Goal: Task Accomplishment & Management: Use online tool/utility

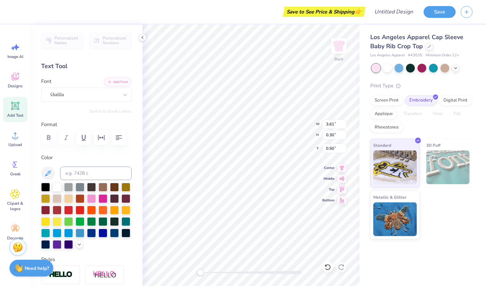
type input "3.12"
type input "0.26"
type input "7.40"
click at [143, 40] on div at bounding box center [142, 37] width 7 height 7
type input "6.20"
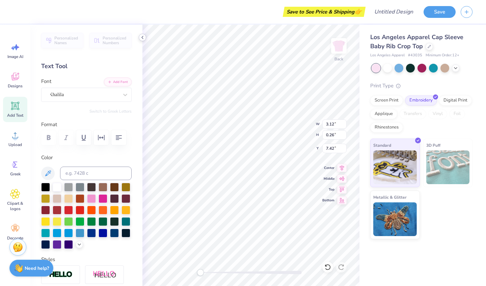
type input "7.05"
type input "0.50"
type input "6.85"
type input "7.79"
type input "0.64"
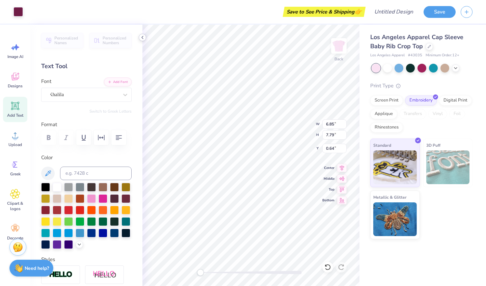
type input "3.12"
type input "0.26"
type input "9.37"
click at [142, 40] on div at bounding box center [142, 37] width 7 height 7
click at [400, 69] on div at bounding box center [398, 67] width 9 height 9
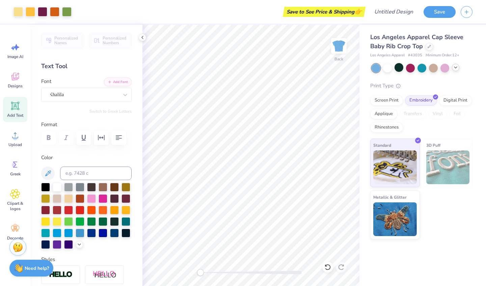
click at [456, 68] on icon at bounding box center [455, 67] width 5 height 5
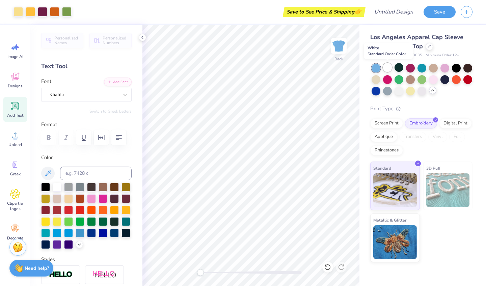
click at [386, 66] on div at bounding box center [387, 67] width 9 height 9
click at [435, 69] on div at bounding box center [433, 67] width 9 height 9
click at [443, 70] on div at bounding box center [444, 68] width 9 height 9
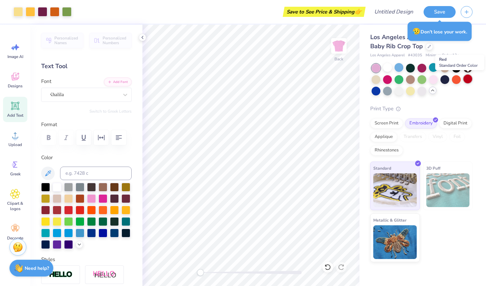
click at [467, 82] on div at bounding box center [467, 79] width 9 height 9
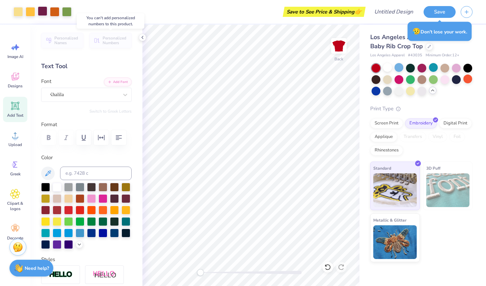
click at [45, 11] on div at bounding box center [42, 10] width 9 height 9
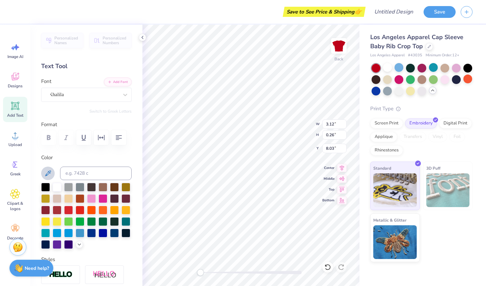
click at [47, 177] on button at bounding box center [47, 173] width 13 height 13
click at [44, 175] on button at bounding box center [47, 173] width 13 height 13
click at [43, 15] on div at bounding box center [42, 10] width 9 height 9
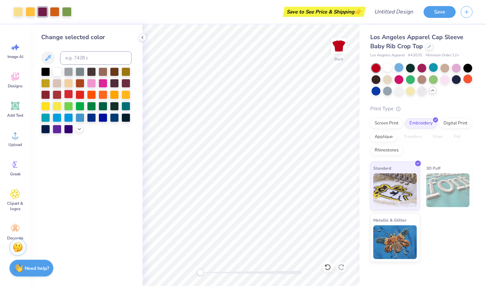
click at [69, 95] on div at bounding box center [68, 94] width 9 height 9
click at [78, 131] on icon at bounding box center [79, 128] width 5 height 5
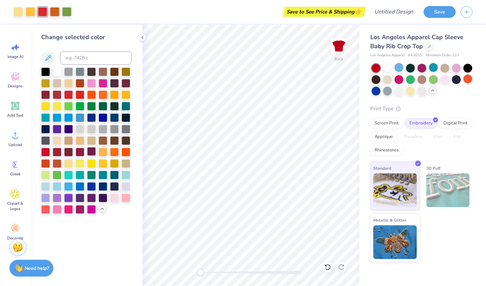
click at [89, 155] on div at bounding box center [91, 151] width 9 height 9
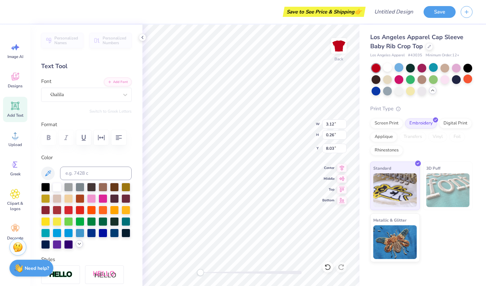
click at [79, 245] on icon at bounding box center [79, 243] width 5 height 5
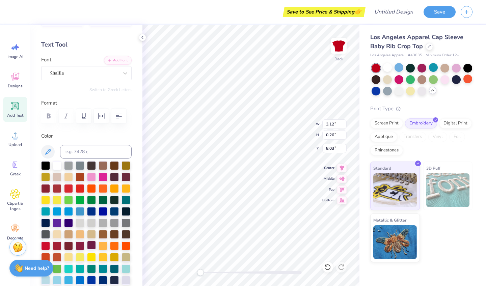
scroll to position [22, 0]
click at [90, 245] on div at bounding box center [91, 245] width 9 height 9
click at [444, 80] on div at bounding box center [444, 79] width 9 height 9
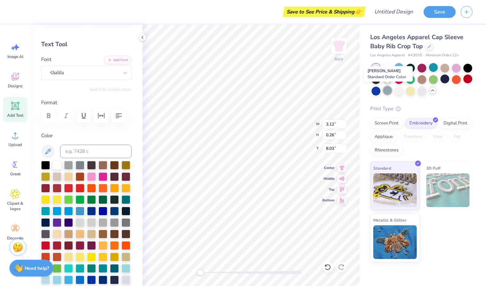
click at [385, 90] on div at bounding box center [387, 90] width 9 height 9
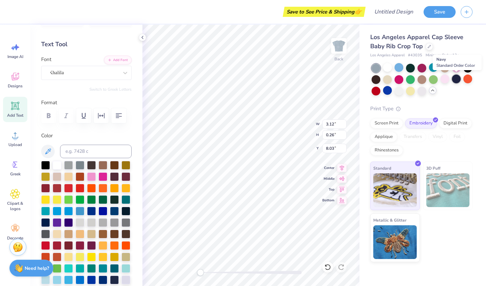
click at [454, 80] on div at bounding box center [456, 79] width 9 height 9
click at [429, 81] on div at bounding box center [433, 79] width 9 height 9
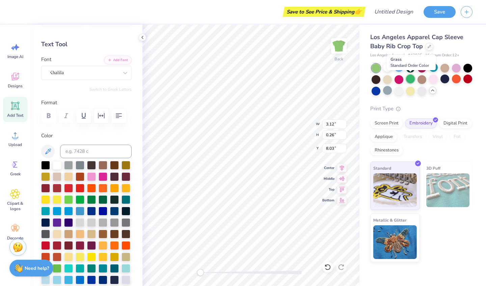
click at [411, 79] on div at bounding box center [410, 79] width 9 height 9
click at [387, 81] on div at bounding box center [387, 79] width 9 height 9
click at [377, 92] on div at bounding box center [376, 90] width 9 height 9
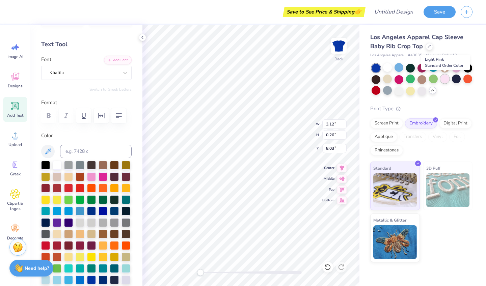
click at [445, 79] on div at bounding box center [444, 79] width 9 height 9
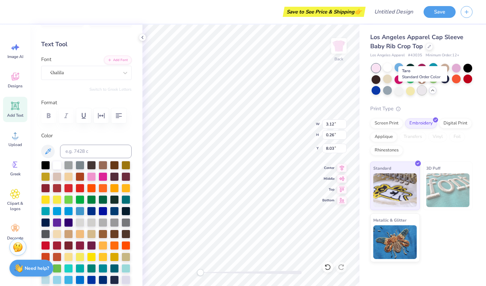
click at [423, 93] on div at bounding box center [421, 90] width 9 height 9
click at [406, 91] on div at bounding box center [410, 90] width 9 height 9
click at [446, 80] on div at bounding box center [444, 79] width 9 height 9
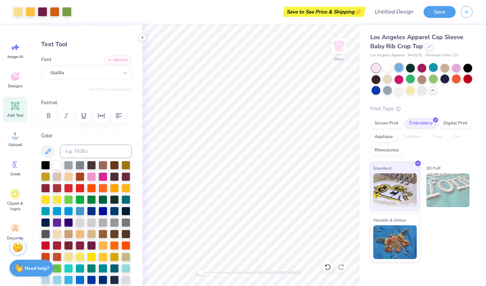
click at [401, 66] on div at bounding box center [398, 67] width 9 height 9
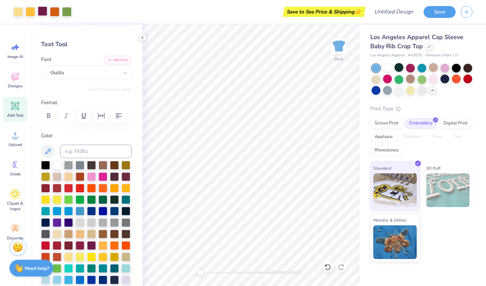
click at [43, 11] on div at bounding box center [42, 10] width 9 height 9
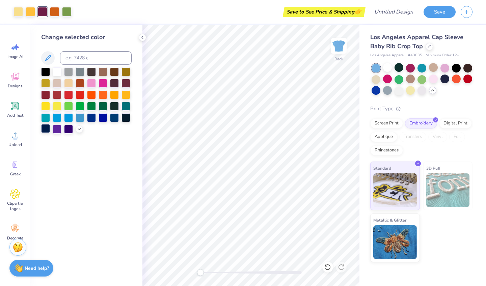
click at [46, 130] on div at bounding box center [45, 128] width 9 height 9
click at [46, 131] on div at bounding box center [45, 128] width 9 height 9
click at [445, 78] on div at bounding box center [444, 79] width 9 height 9
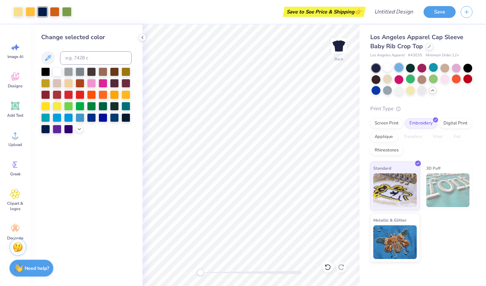
click at [400, 67] on div at bounding box center [398, 67] width 9 height 9
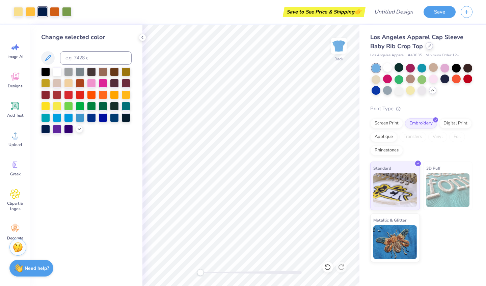
click at [429, 47] on icon at bounding box center [429, 45] width 3 height 3
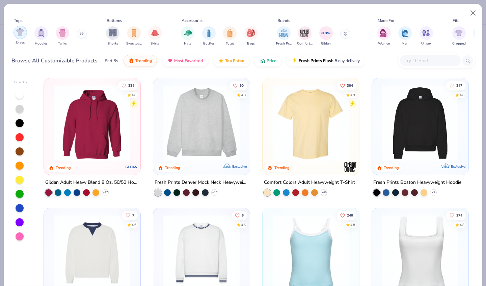
click at [20, 30] on img "filter for Shirts" at bounding box center [20, 32] width 8 height 8
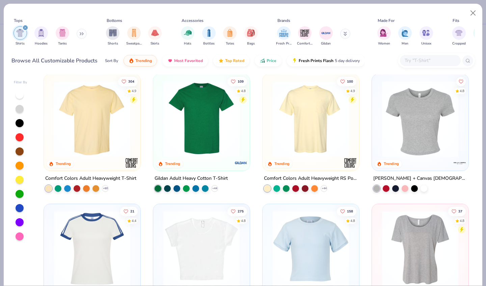
scroll to position [6, 0]
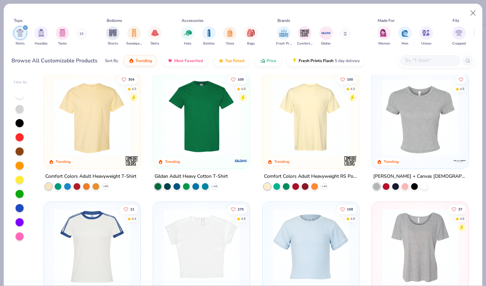
click at [208, 117] on img at bounding box center [201, 117] width 83 height 76
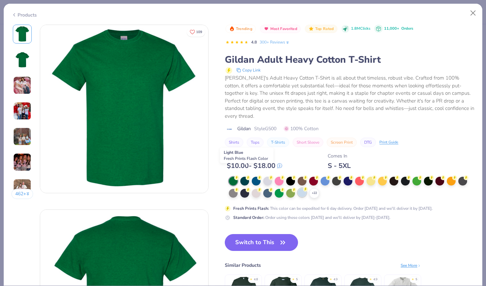
click at [298, 188] on div at bounding box center [302, 192] width 9 height 9
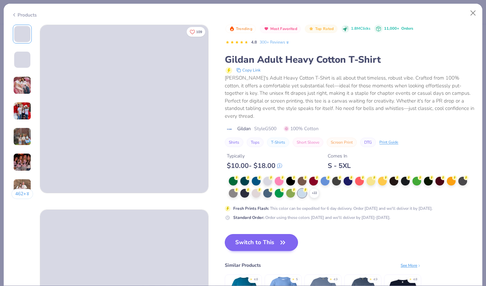
click at [231, 234] on button "Switch to This" at bounding box center [261, 242] width 73 height 17
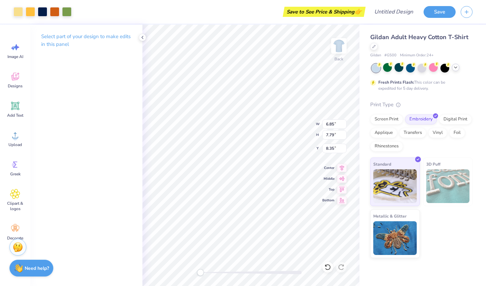
type input "8.70"
type input "9.89"
type input "3.00"
type input "3.12"
type input "0.26"
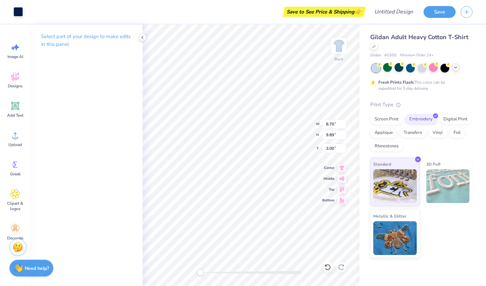
type input "15.88"
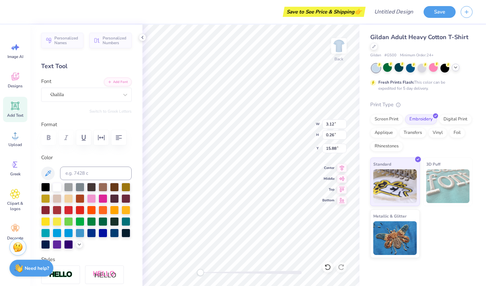
type input "5.36"
type input "0.44"
click at [376, 48] on div at bounding box center [373, 45] width 7 height 7
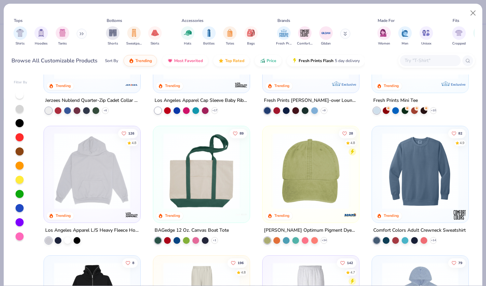
scroll to position [739, 0]
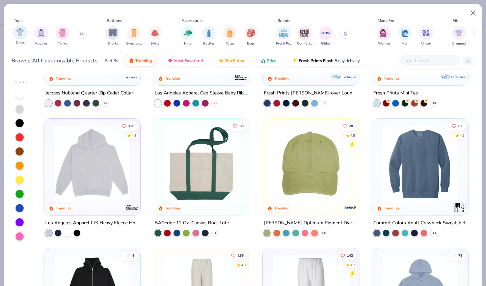
click at [22, 28] on img "filter for Shirts" at bounding box center [20, 32] width 8 height 8
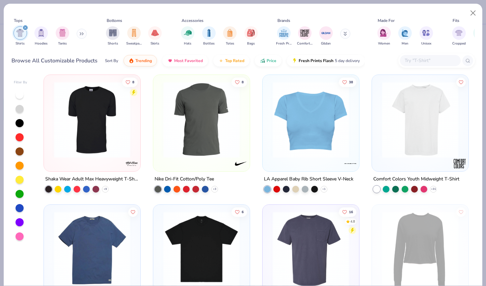
scroll to position [1043, 0]
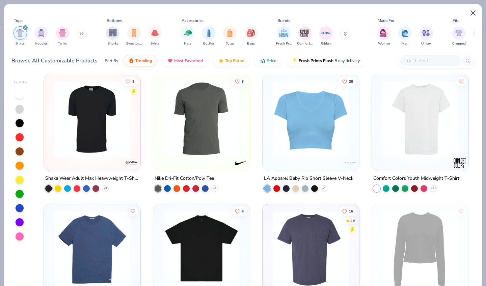
click at [471, 8] on button "Close" at bounding box center [473, 13] width 13 height 13
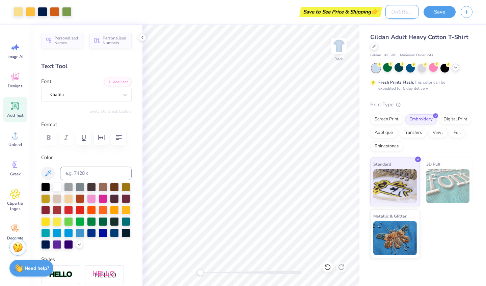
click at [400, 12] on input "Design Title" at bounding box center [401, 11] width 33 height 13
type input "o"
type input "philo 4"
click at [393, 116] on div "Screen Print" at bounding box center [386, 118] width 33 height 10
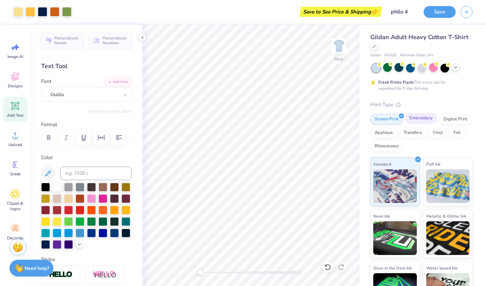
click at [416, 114] on div "Embroidery" at bounding box center [421, 118] width 32 height 10
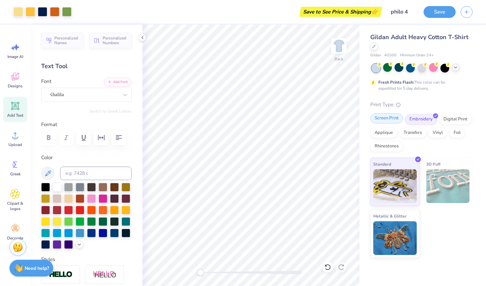
click at [384, 118] on div "Screen Print" at bounding box center [386, 118] width 33 height 10
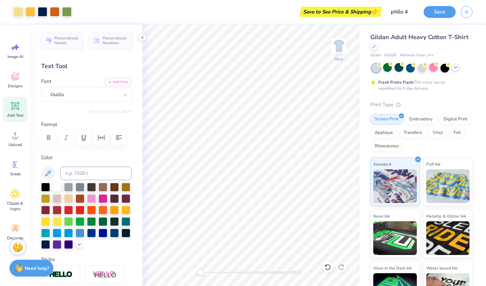
click at [457, 68] on icon at bounding box center [455, 67] width 5 height 5
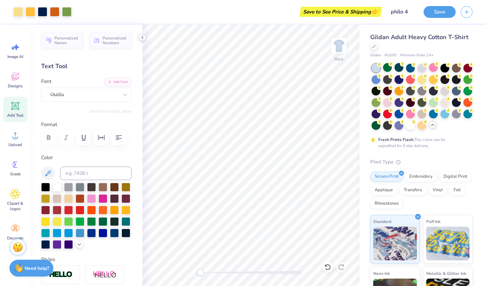
click at [144, 37] on icon at bounding box center [142, 37] width 5 height 5
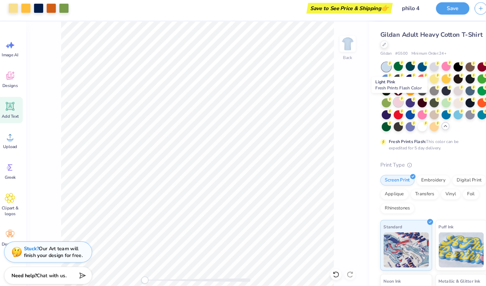
click at [383, 98] on div at bounding box center [387, 102] width 9 height 9
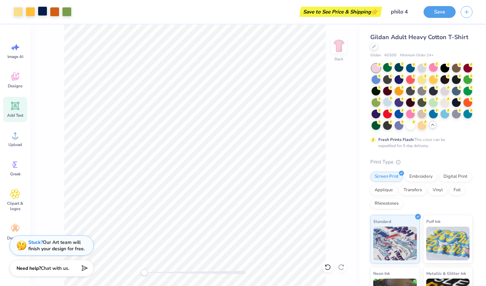
click at [42, 10] on div at bounding box center [42, 10] width 9 height 9
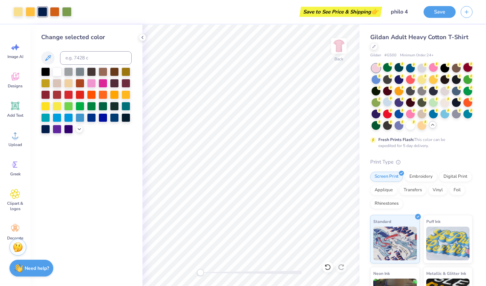
click at [467, 72] on div at bounding box center [467, 67] width 9 height 9
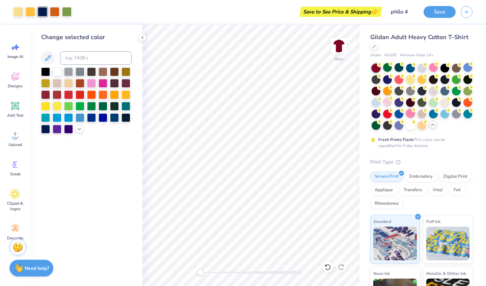
click at [410, 115] on div at bounding box center [410, 113] width 9 height 9
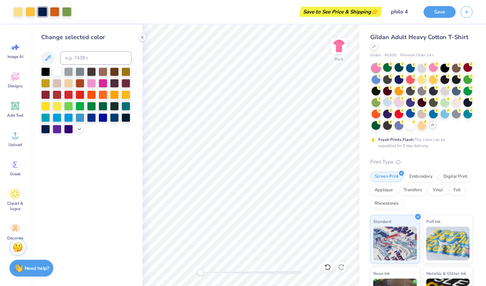
click at [399, 104] on div at bounding box center [398, 102] width 9 height 9
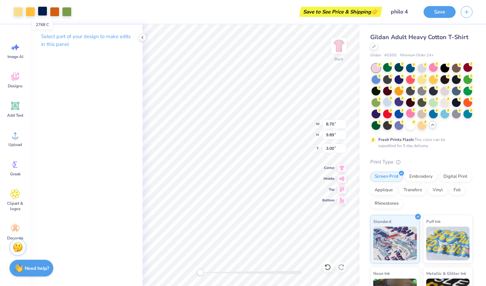
click at [43, 12] on div at bounding box center [42, 10] width 9 height 9
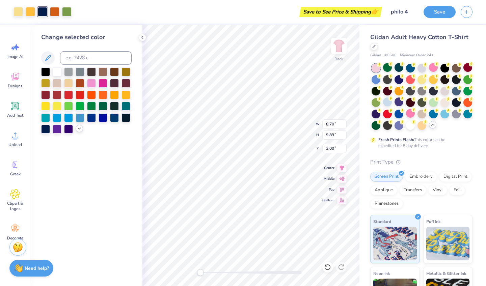
click at [81, 129] on icon at bounding box center [79, 128] width 5 height 5
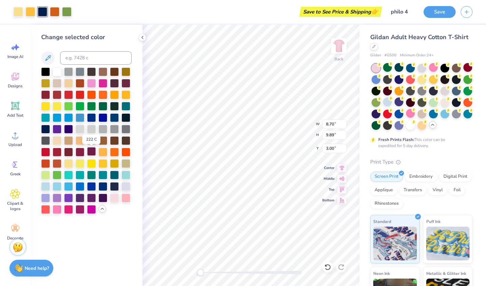
click at [92, 154] on div at bounding box center [91, 151] width 9 height 9
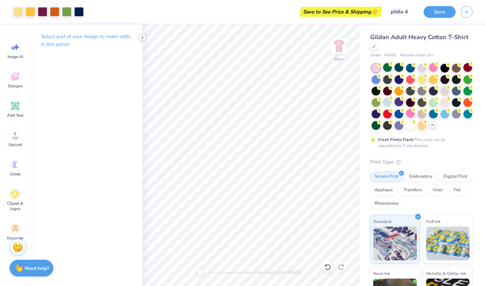
click at [143, 39] on icon at bounding box center [142, 37] width 5 height 5
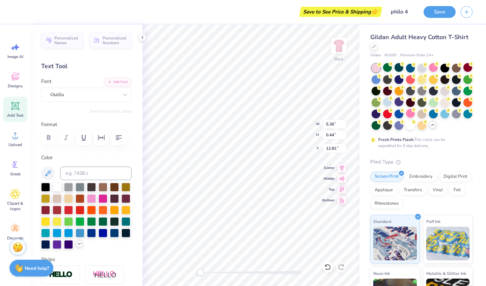
click at [81, 242] on icon at bounding box center [79, 243] width 5 height 5
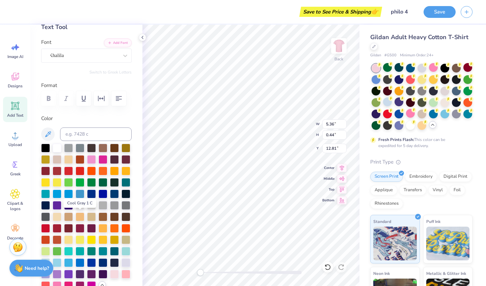
scroll to position [39, 0]
click at [90, 232] on div at bounding box center [91, 227] width 9 height 9
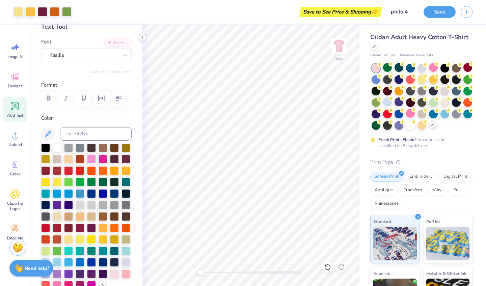
click at [143, 39] on icon at bounding box center [142, 37] width 5 height 5
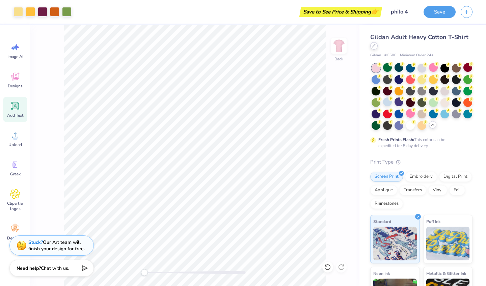
click at [374, 47] on icon at bounding box center [374, 46] width 3 height 3
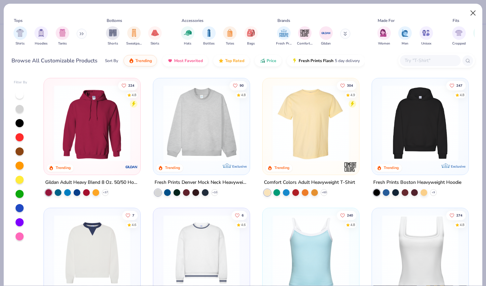
click at [474, 10] on button "Close" at bounding box center [473, 13] width 13 height 13
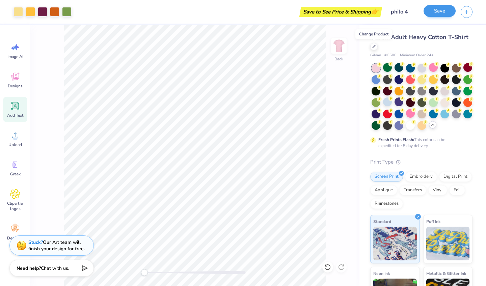
click at [442, 9] on button "Save" at bounding box center [439, 11] width 32 height 12
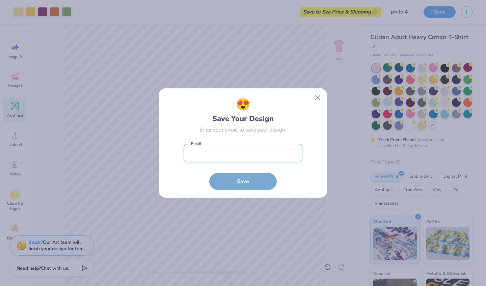
click at [226, 154] on input "email" at bounding box center [243, 153] width 119 height 19
type input "[EMAIL_ADDRESS][DOMAIN_NAME]"
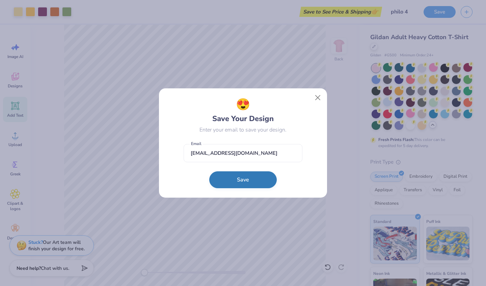
click at [226, 183] on button "Save" at bounding box center [242, 179] width 67 height 17
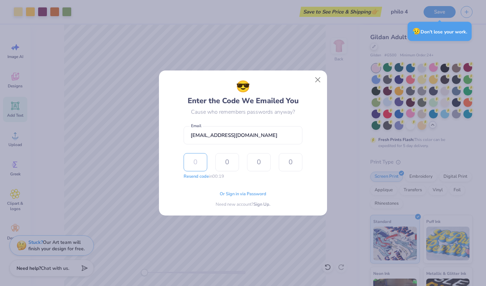
type input "7"
type input "1"
type input "7"
type input "5"
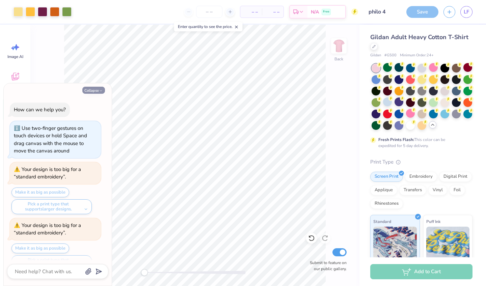
scroll to position [13, 0]
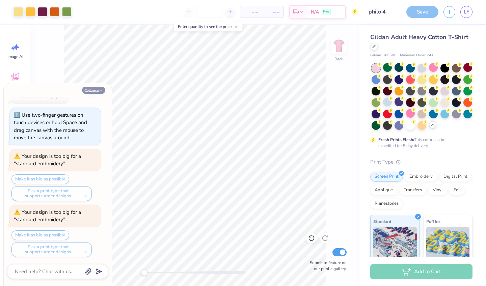
click at [95, 90] on button "Collapse" at bounding box center [93, 90] width 23 height 7
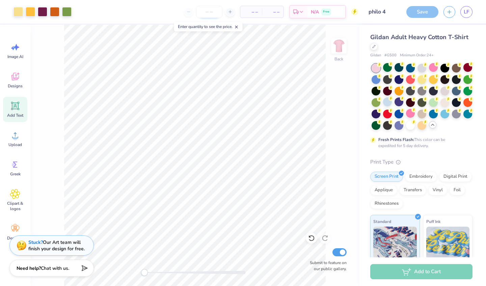
click at [208, 14] on input "number" at bounding box center [209, 12] width 26 height 12
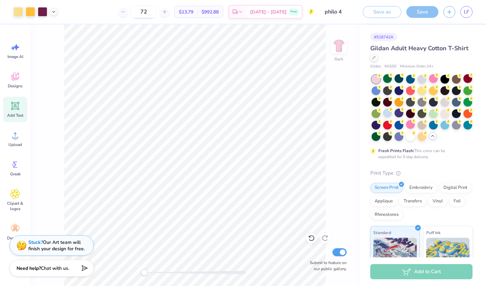
type input "72"
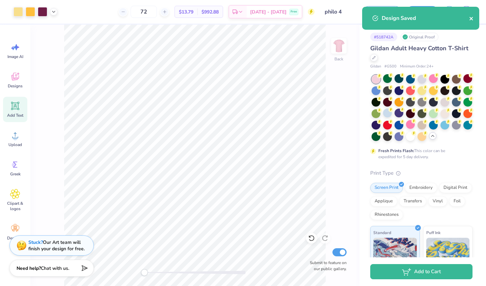
click at [469, 20] on icon "close" at bounding box center [471, 18] width 5 height 5
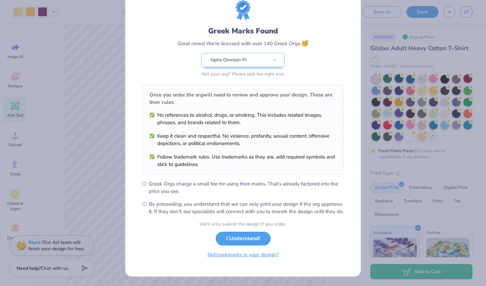
scroll to position [30, 0]
click at [254, 241] on button "I Understand!" at bounding box center [243, 237] width 55 height 14
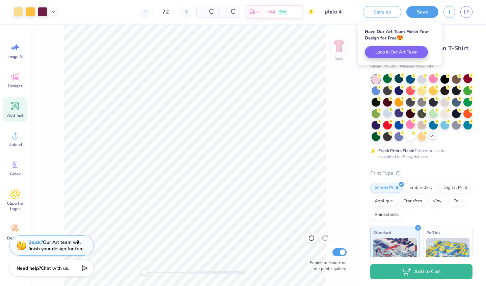
scroll to position [0, 0]
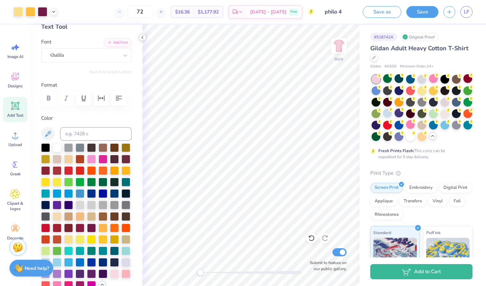
click at [145, 38] on div at bounding box center [142, 37] width 7 height 7
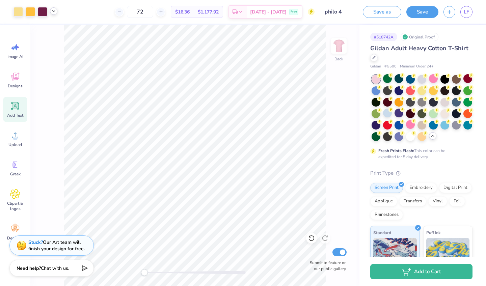
click at [54, 12] on icon at bounding box center [53, 10] width 5 height 5
click at [373, 58] on icon at bounding box center [373, 56] width 3 height 3
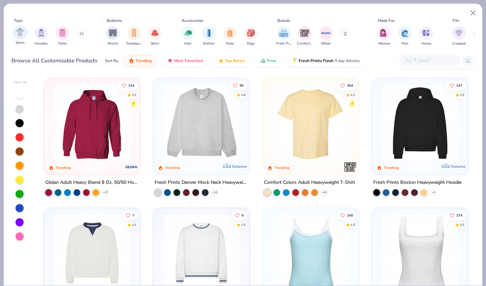
click at [20, 28] on img "filter for Shirts" at bounding box center [20, 32] width 8 height 8
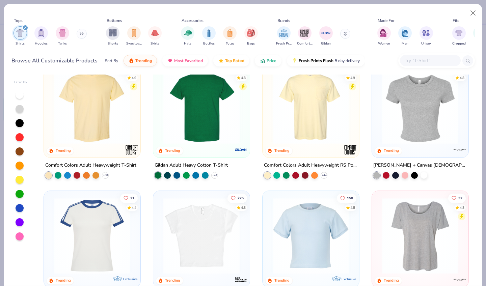
scroll to position [26, 0]
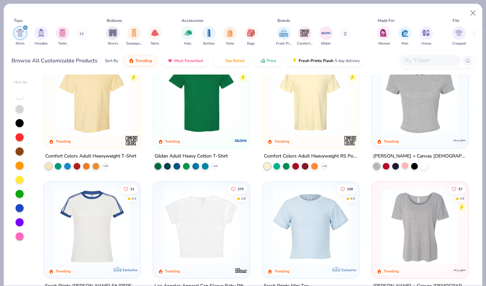
click at [404, 162] on div at bounding box center [405, 165] width 7 height 7
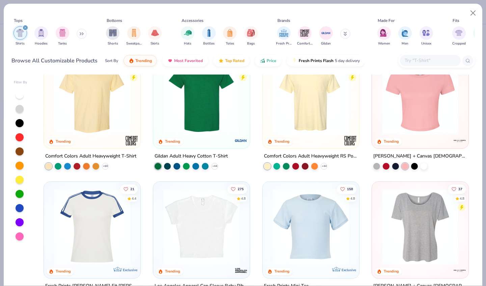
click at [425, 113] on img at bounding box center [420, 97] width 83 height 76
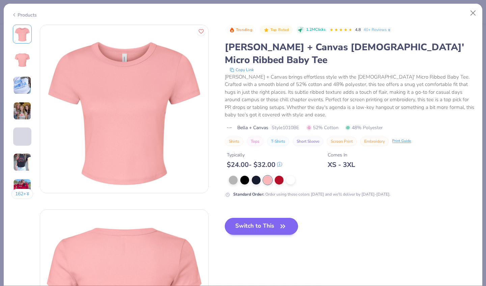
click at [236, 218] on button "Switch to This" at bounding box center [261, 226] width 73 height 17
click at [235, 218] on button "Switch to This" at bounding box center [261, 226] width 73 height 17
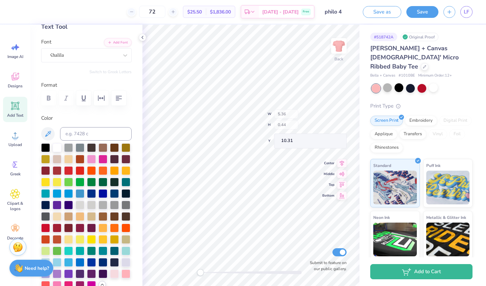
type input "8.70"
type input "9.89"
type input "0.50"
type input "7.25"
type input "8.25"
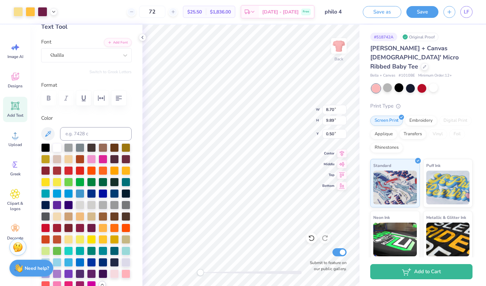
type input "3.00"
type input "5.36"
type input "0.44"
type input "10.31"
type input "4.84"
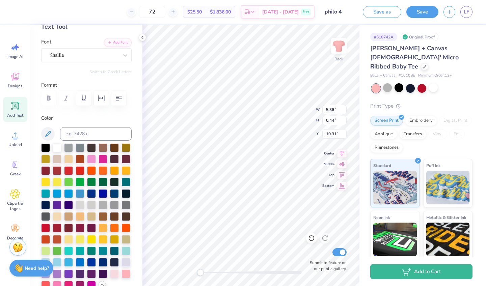
type input "0.40"
type input "12.05"
click at [421, 62] on div at bounding box center [424, 65] width 7 height 7
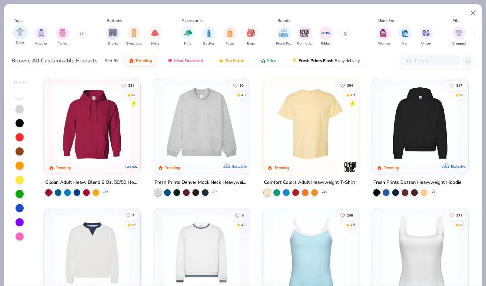
click at [22, 29] on img "filter for Shirts" at bounding box center [20, 32] width 8 height 8
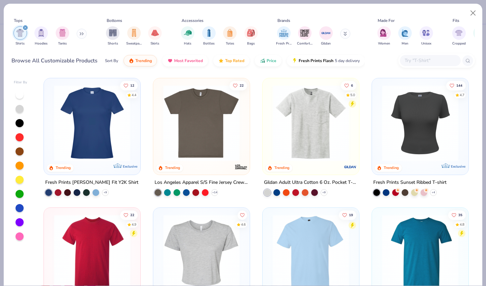
scroll to position [261, 0]
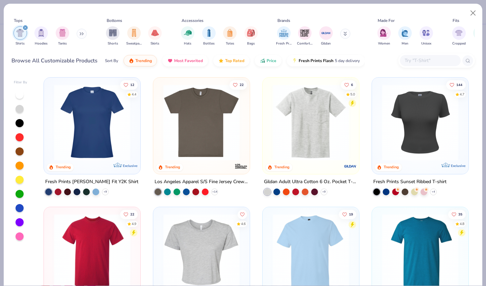
click at [421, 118] on img at bounding box center [420, 122] width 83 height 76
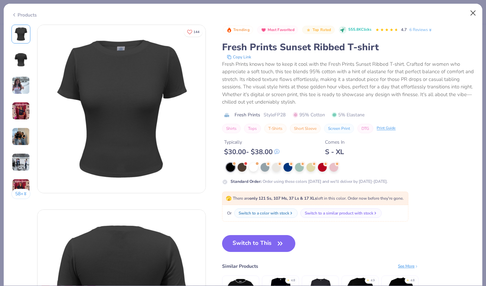
click at [473, 7] on button "Close" at bounding box center [473, 13] width 13 height 13
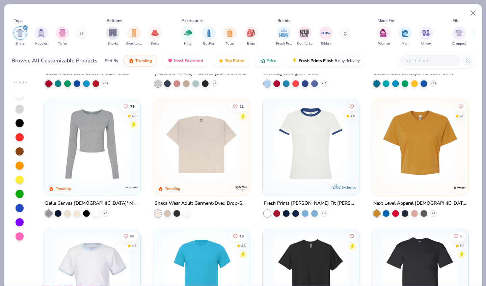
scroll to position [501, 0]
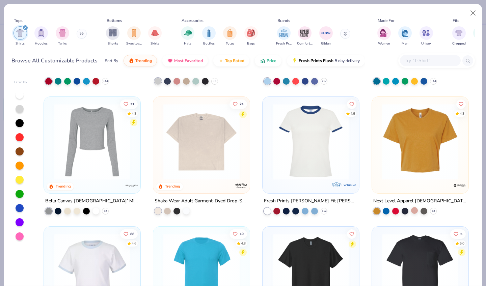
click at [412, 207] on div at bounding box center [414, 210] width 7 height 7
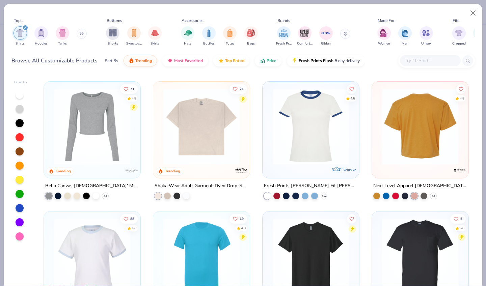
scroll to position [518, 0]
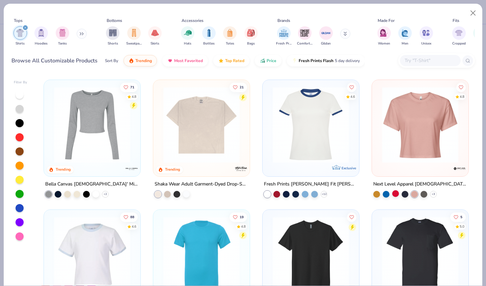
click at [396, 190] on div at bounding box center [395, 193] width 7 height 7
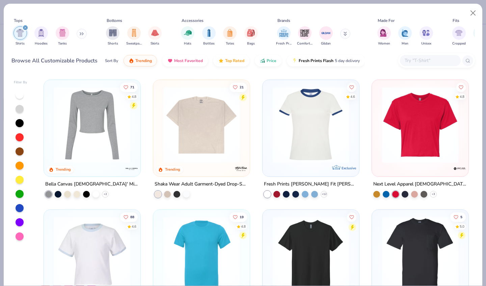
click at [424, 151] on img at bounding box center [420, 125] width 83 height 76
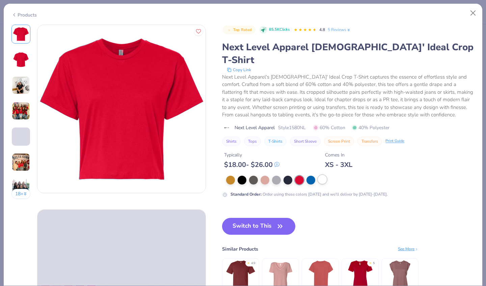
click at [318, 175] on div at bounding box center [322, 179] width 9 height 9
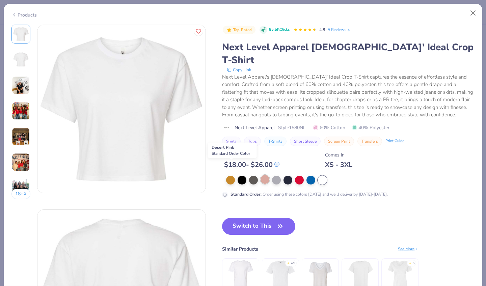
click at [261, 175] on div at bounding box center [265, 179] width 9 height 9
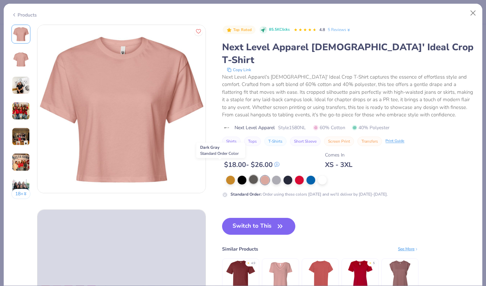
click at [249, 175] on div at bounding box center [253, 179] width 9 height 9
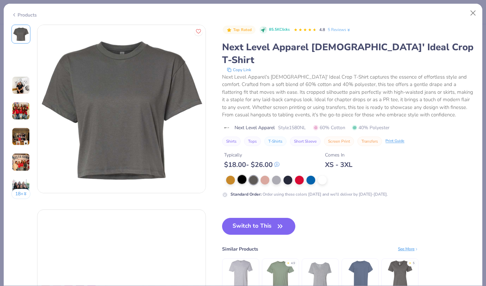
click at [238, 175] on div at bounding box center [242, 179] width 9 height 9
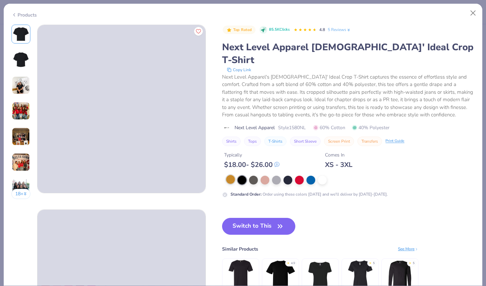
click at [226, 175] on div at bounding box center [230, 179] width 9 height 9
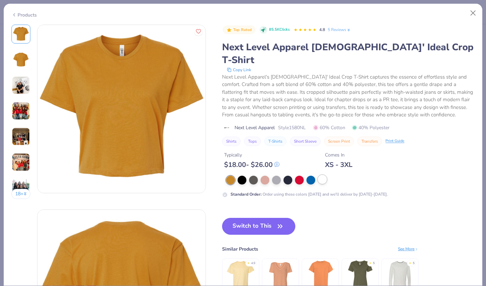
click at [318, 175] on div at bounding box center [322, 179] width 9 height 9
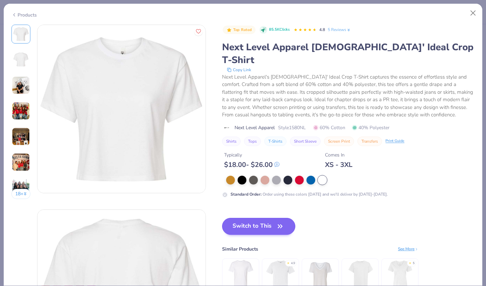
click at [237, 218] on button "Switch to This" at bounding box center [258, 226] width 73 height 17
click at [236, 218] on button "Switch to This" at bounding box center [258, 226] width 73 height 17
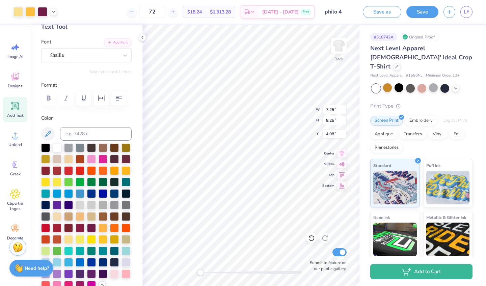
type input "7.77"
type input "8.83"
type input "2.41"
type input "4.84"
type input "0.40"
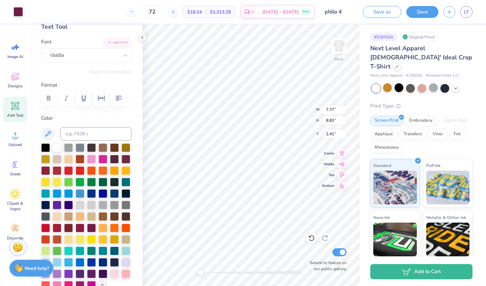
type input "12.13"
click at [455, 84] on div at bounding box center [455, 87] width 7 height 7
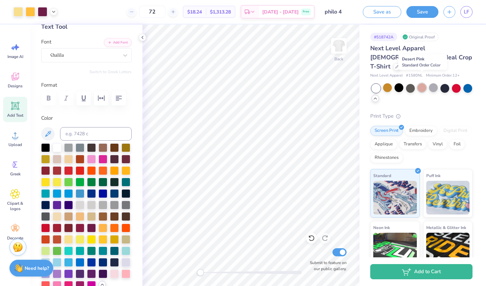
click at [421, 83] on div at bounding box center [421, 87] width 9 height 9
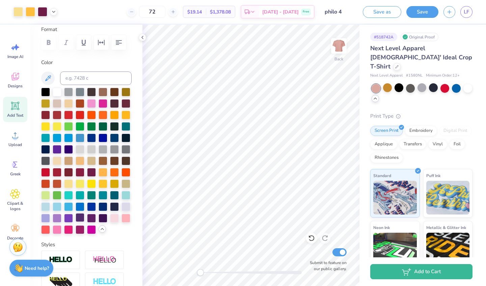
scroll to position [93, 0]
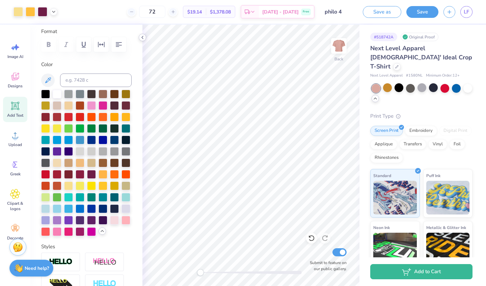
click at [144, 38] on icon at bounding box center [142, 37] width 5 height 5
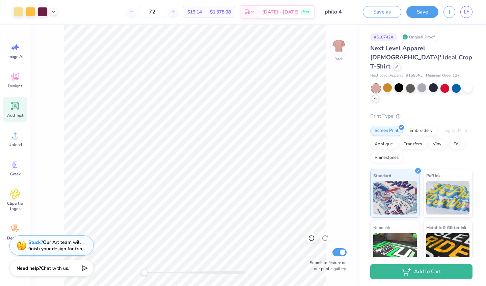
scroll to position [0, 0]
click at [399, 64] on icon at bounding box center [396, 65] width 3 height 3
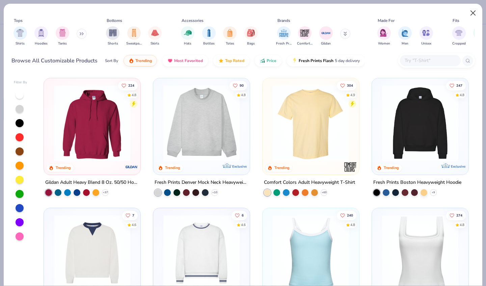
click at [471, 12] on button "Close" at bounding box center [473, 13] width 13 height 13
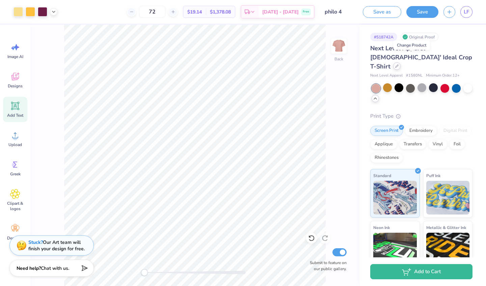
click at [401, 62] on div at bounding box center [396, 65] width 7 height 7
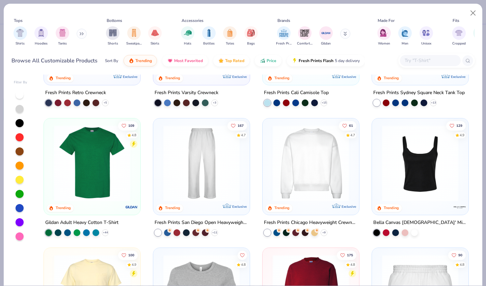
scroll to position [232, 0]
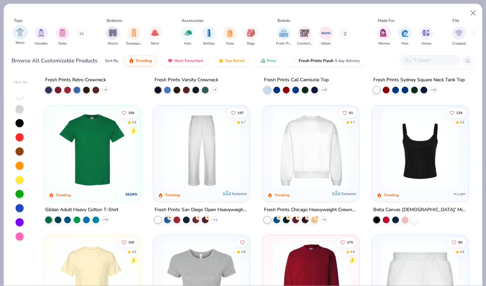
click at [23, 30] on img "filter for Shirts" at bounding box center [20, 32] width 8 height 8
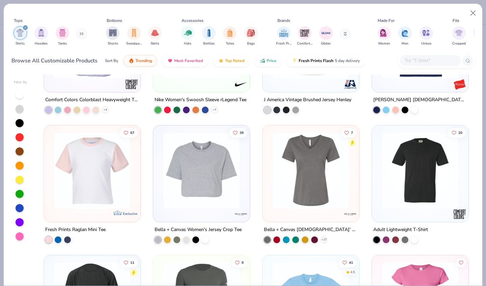
scroll to position [1513, 0]
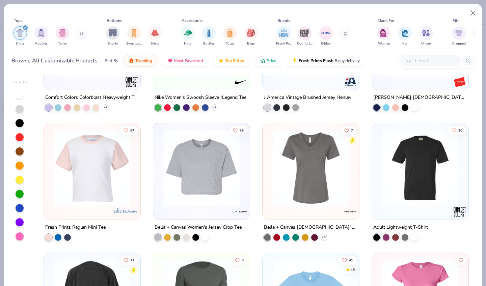
click at [213, 200] on div at bounding box center [202, 170] width 90 height 86
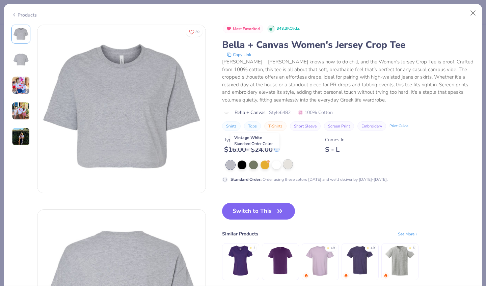
click at [283, 160] on div at bounding box center [287, 164] width 9 height 9
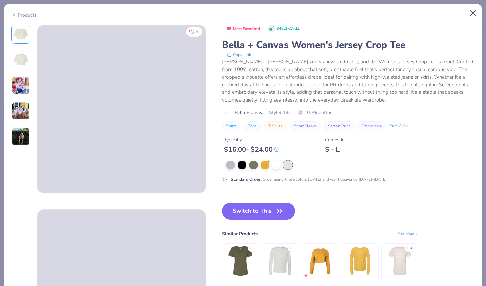
click at [471, 15] on button "Close" at bounding box center [473, 13] width 13 height 13
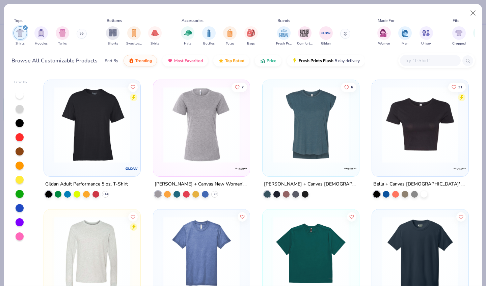
scroll to position [1817, 0]
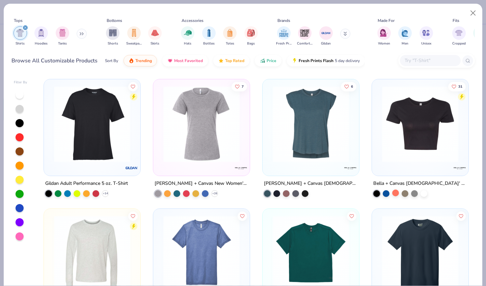
click at [398, 189] on div at bounding box center [395, 192] width 7 height 7
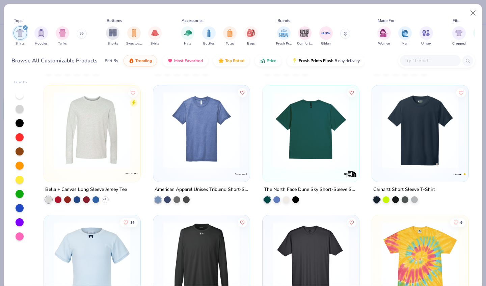
scroll to position [1941, 0]
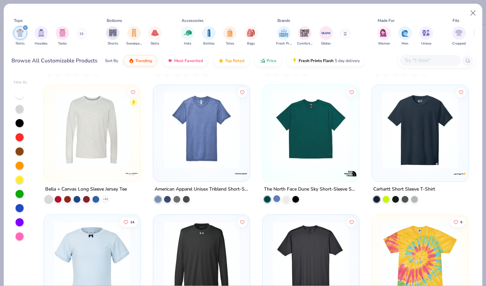
click at [278, 195] on div at bounding box center [276, 198] width 7 height 7
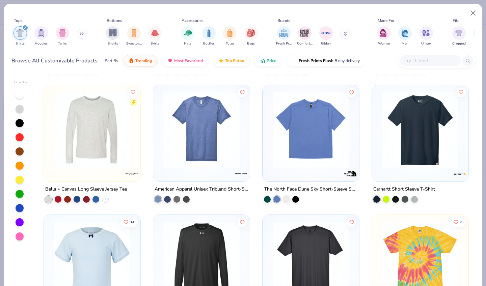
click at [285, 195] on div at bounding box center [286, 198] width 7 height 7
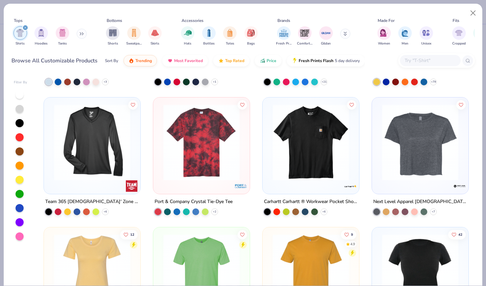
scroll to position [2189, 0]
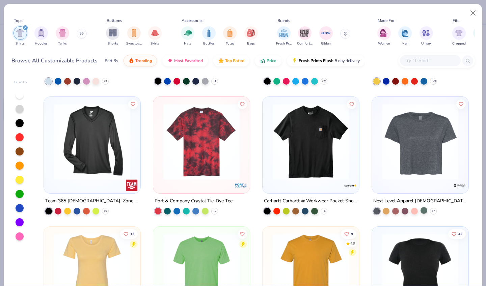
click at [424, 207] on div at bounding box center [423, 210] width 7 height 7
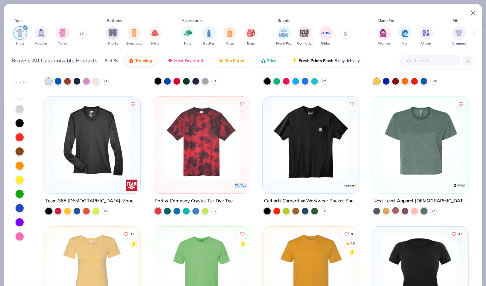
click at [394, 207] on div at bounding box center [395, 210] width 7 height 7
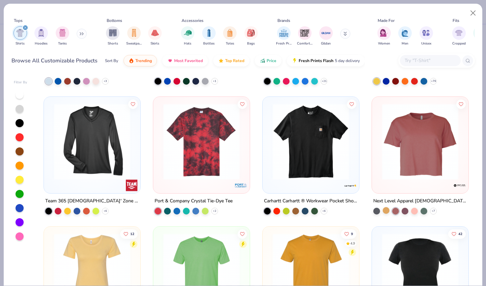
click at [386, 207] on div at bounding box center [386, 210] width 7 height 7
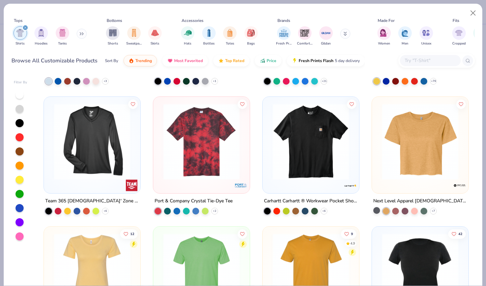
click at [380, 207] on div at bounding box center [376, 210] width 7 height 7
